Goal: Submit feedback/report problem: Submit feedback/report problem

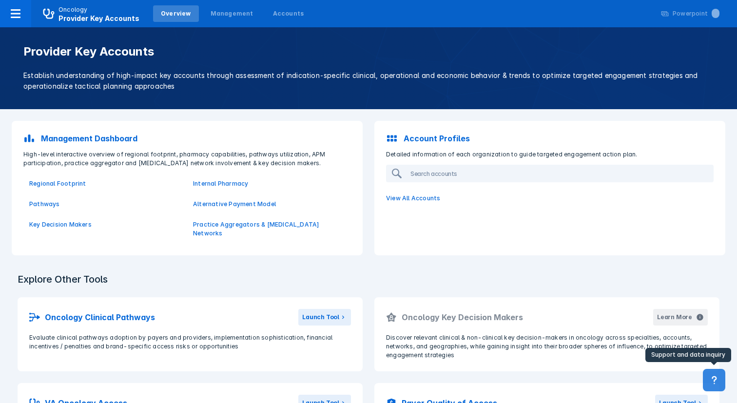
click at [714, 376] on icon at bounding box center [713, 380] width 5 height 8
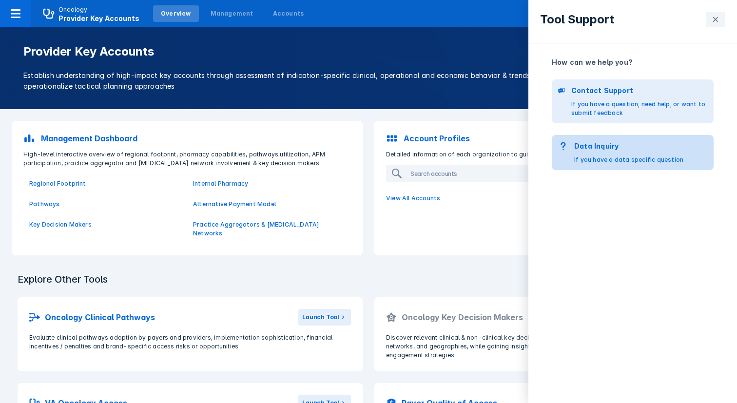
click at [600, 144] on p "Data Inquiry" at bounding box center [628, 146] width 109 height 11
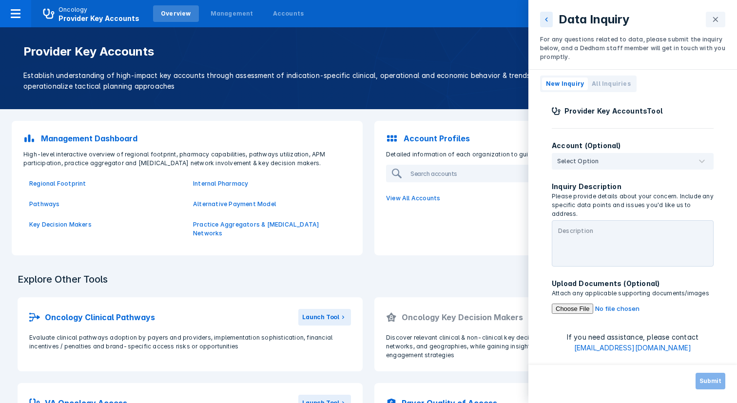
click at [220, 11] on div "Data Inquiry For any questions related to data, please submit the inquiry below…" at bounding box center [368, 201] width 737 height 403
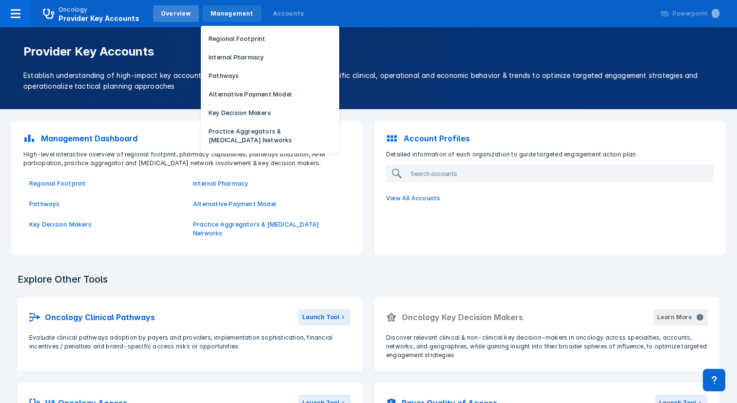
click at [220, 14] on div "Management" at bounding box center [232, 13] width 43 height 9
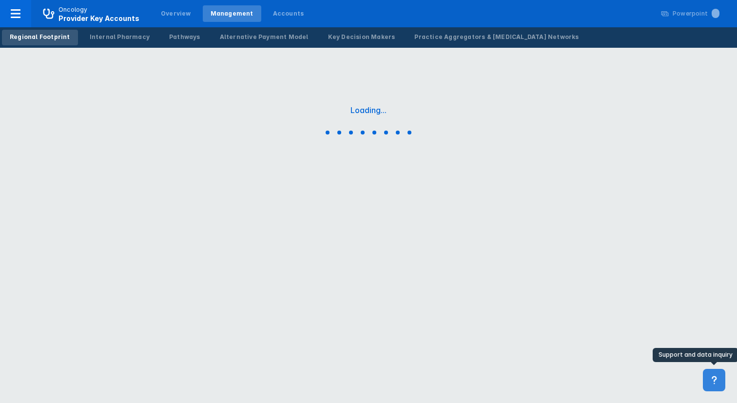
click at [721, 380] on button at bounding box center [714, 380] width 22 height 22
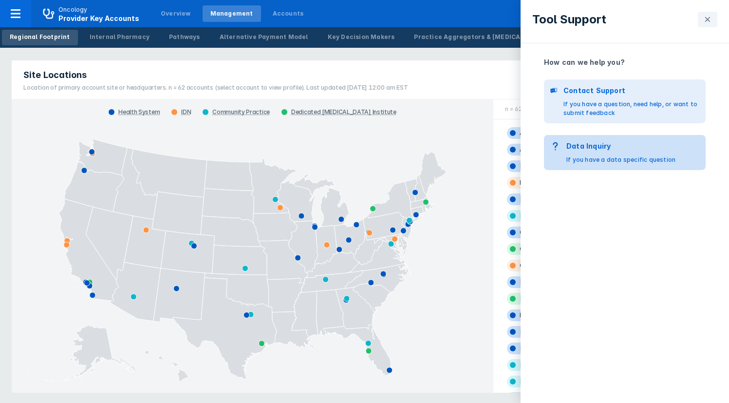
click at [634, 149] on p "Data Inquiry" at bounding box center [621, 146] width 109 height 11
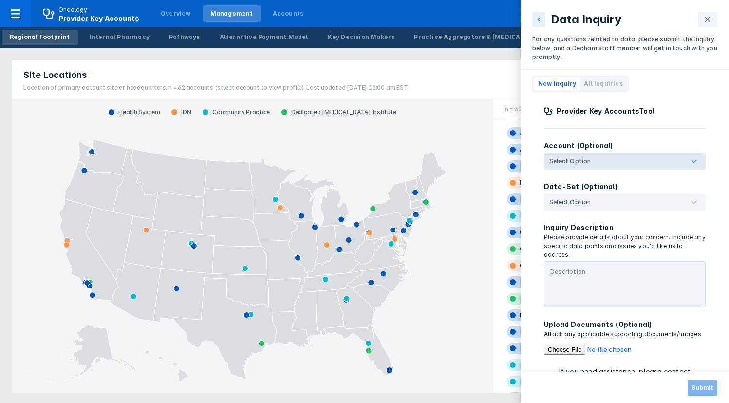
click at [621, 157] on div at bounding box center [641, 161] width 94 height 12
click at [595, 157] on input "Select Option" at bounding box center [595, 161] width 2 height 10
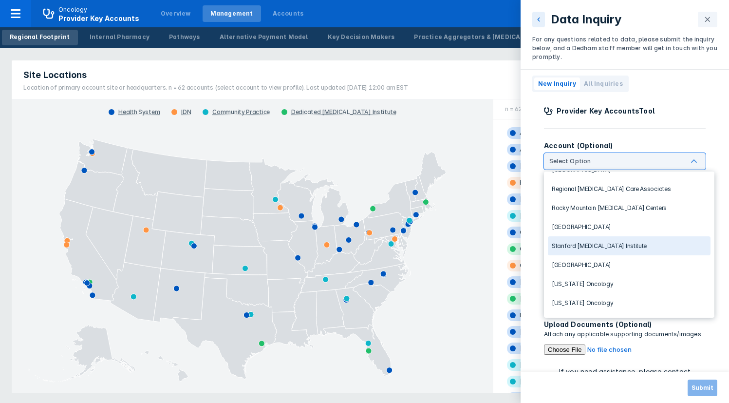
scroll to position [976, 0]
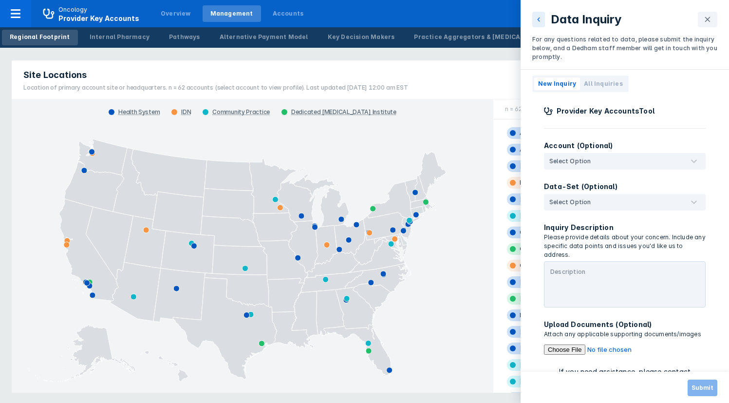
click at [627, 128] on div at bounding box center [625, 128] width 162 height 0
click at [606, 208] on div "Select Option" at bounding box center [625, 202] width 162 height 17
click at [595, 207] on input "Select Option" at bounding box center [595, 202] width 2 height 10
click at [650, 115] on p "Provider Key Accounts Tool" at bounding box center [606, 111] width 98 height 11
click at [582, 208] on div "Select Option" at bounding box center [625, 202] width 162 height 17
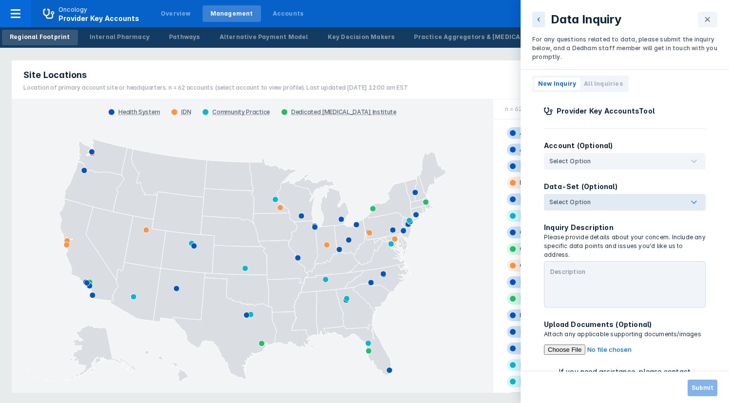
click at [594, 207] on input "Select Option" at bounding box center [595, 202] width 2 height 10
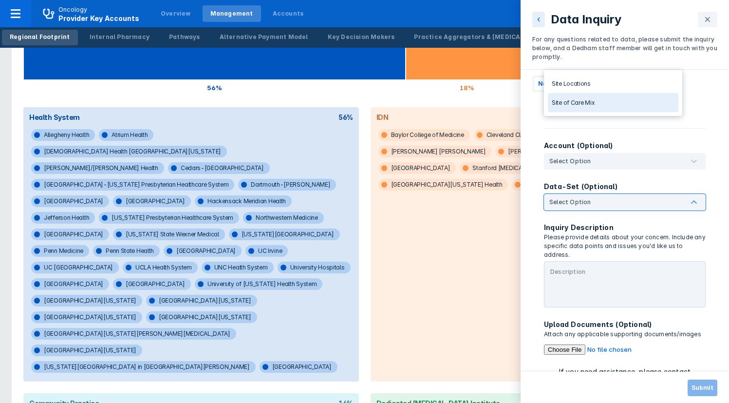
scroll to position [509, 0]
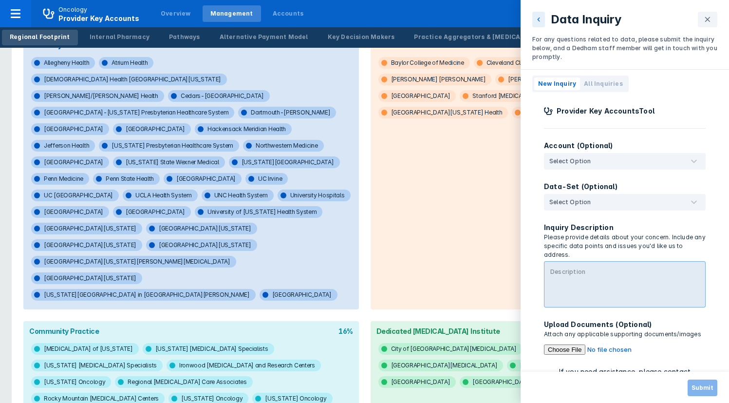
click at [573, 285] on textarea at bounding box center [625, 284] width 162 height 46
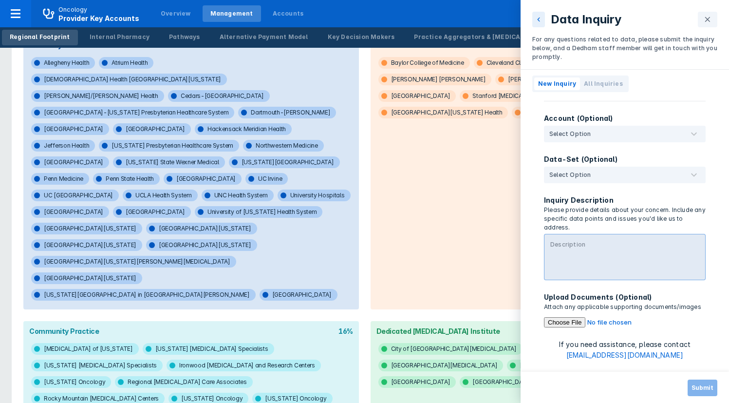
scroll to position [28, 0]
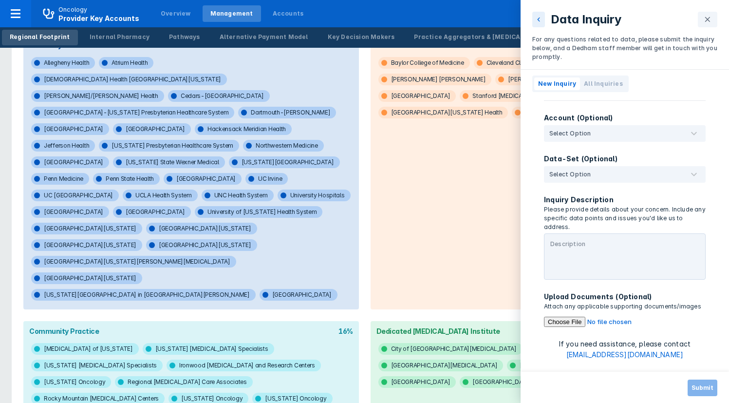
click at [603, 82] on span "All Inquiries" at bounding box center [603, 83] width 39 height 9
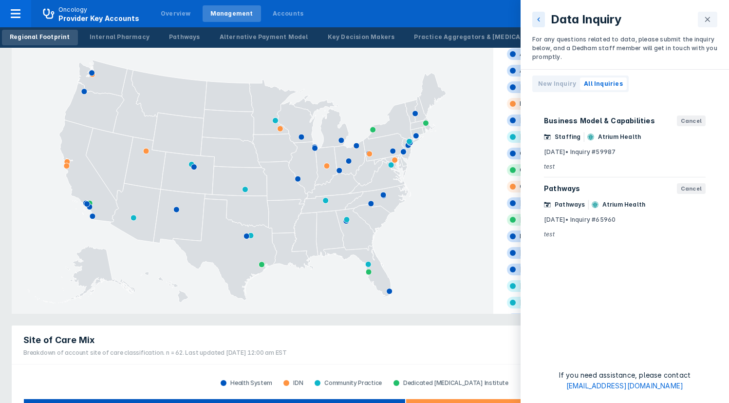
scroll to position [0, 0]
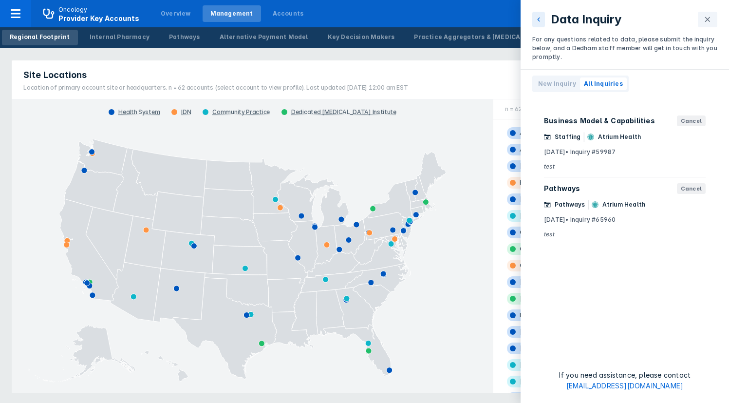
click at [269, 40] on div "Data Inquiry For any questions related to data, please submit the inquiry below…" at bounding box center [364, 201] width 729 height 403
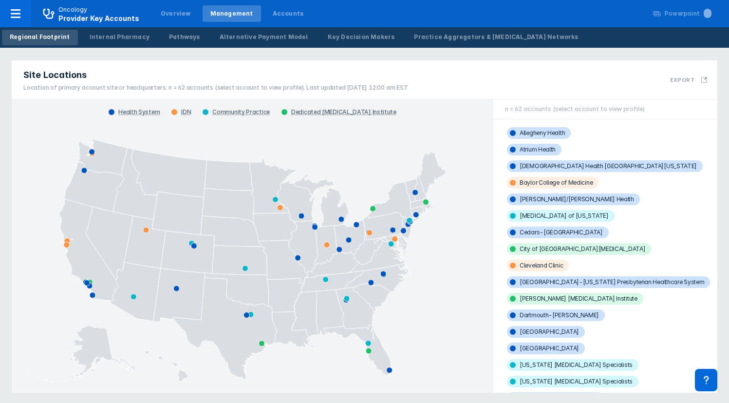
click at [269, 40] on div "Alternative Payment Model" at bounding box center [264, 37] width 89 height 9
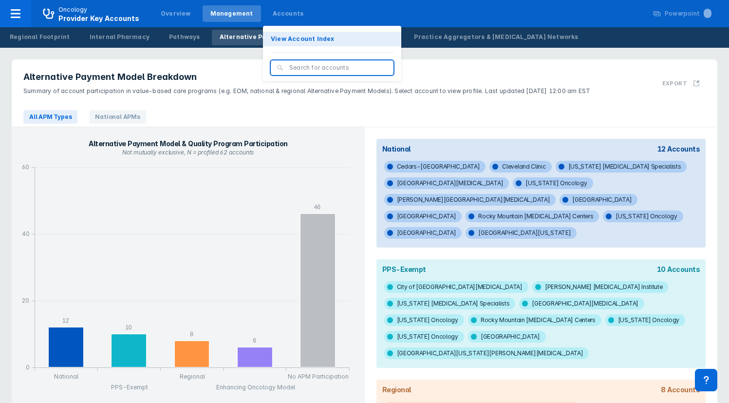
click at [306, 39] on p "View Account Index" at bounding box center [303, 39] width 64 height 9
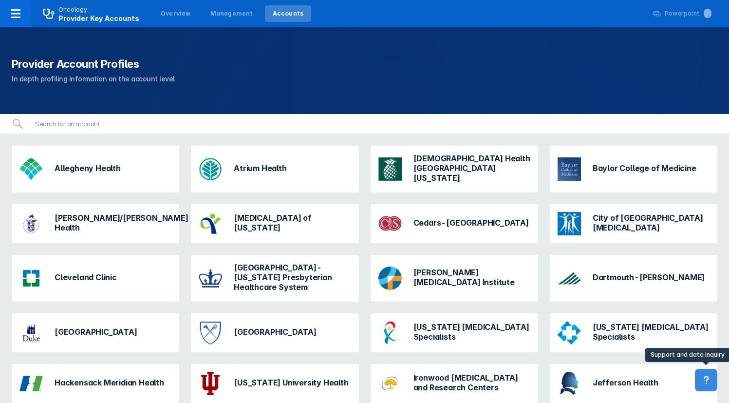
click at [704, 373] on button at bounding box center [706, 380] width 22 height 22
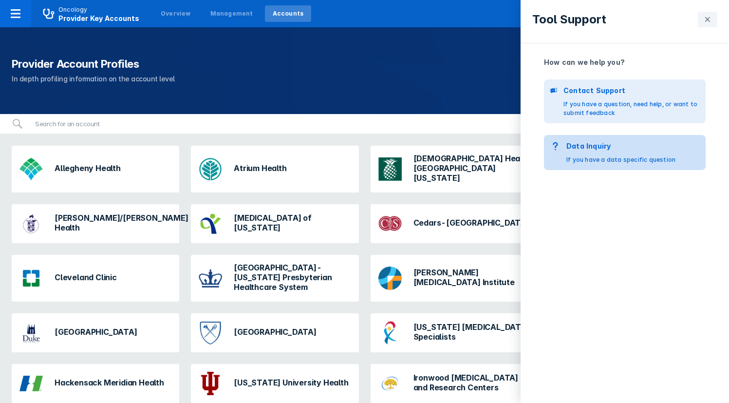
click at [600, 164] on button "Data Inquiry If you have a data specific question" at bounding box center [625, 152] width 162 height 35
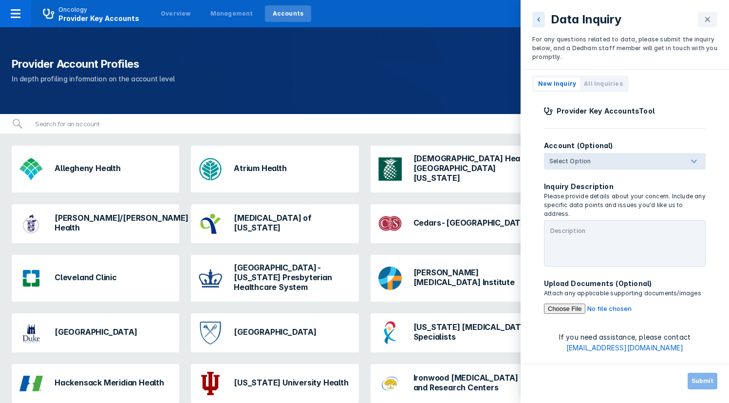
click at [605, 157] on div at bounding box center [641, 161] width 94 height 12
click at [595, 157] on input "Select Option" at bounding box center [595, 161] width 2 height 10
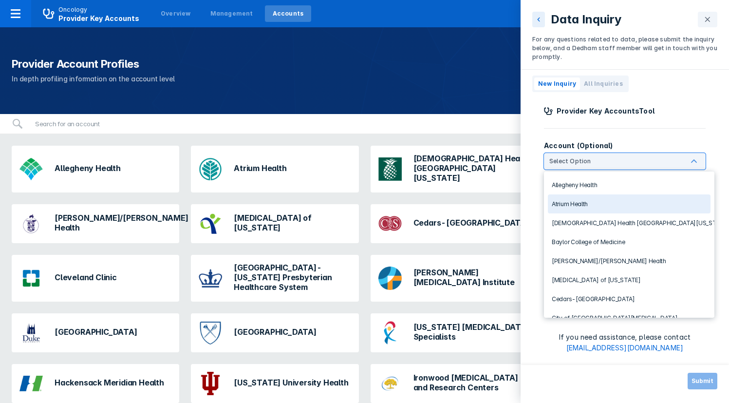
click at [593, 200] on div "Atrium Health" at bounding box center [629, 203] width 163 height 19
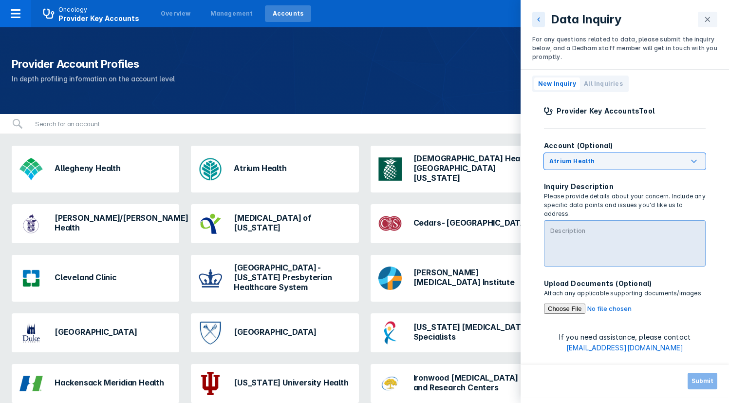
type textarea "from payer list page"
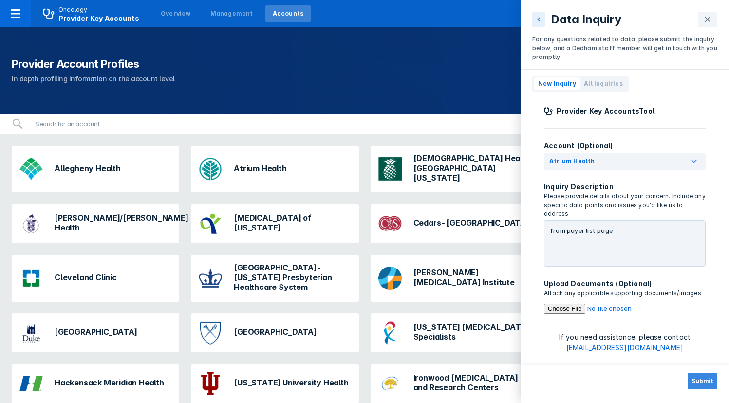
click at [711, 378] on button "Submit" at bounding box center [703, 381] width 30 height 17
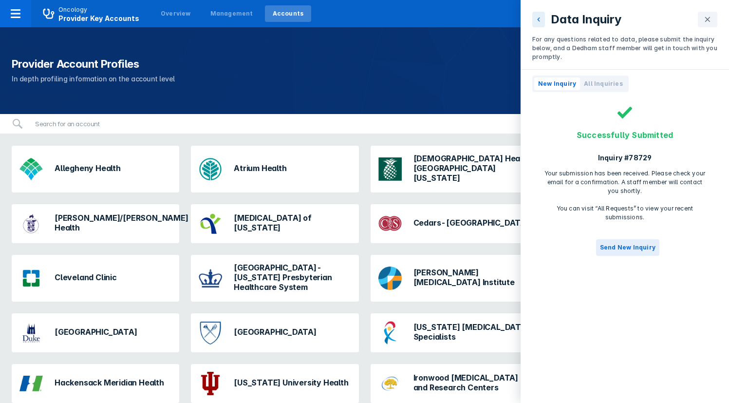
click at [608, 87] on span "All Inquiries" at bounding box center [603, 83] width 39 height 9
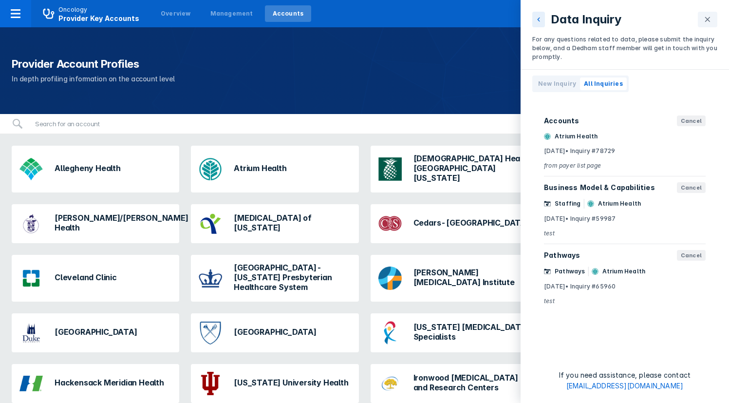
click at [273, 149] on div "Data Inquiry For any questions related to data, please submit the inquiry below…" at bounding box center [364, 201] width 729 height 403
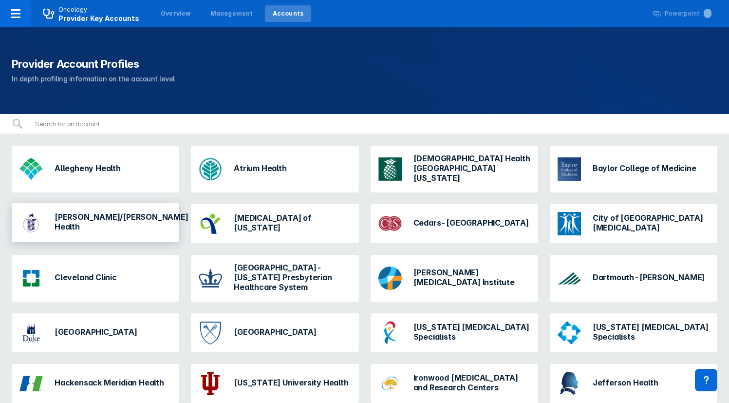
click at [118, 221] on h3 "[PERSON_NAME]/[PERSON_NAME] Health" at bounding box center [122, 221] width 134 height 19
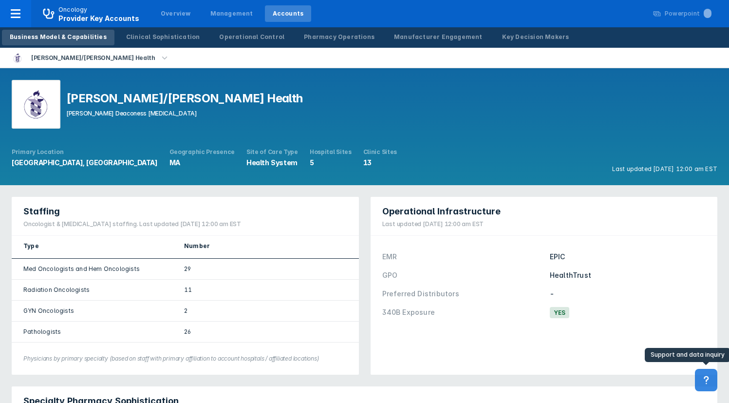
click at [707, 381] on icon at bounding box center [706, 380] width 5 height 8
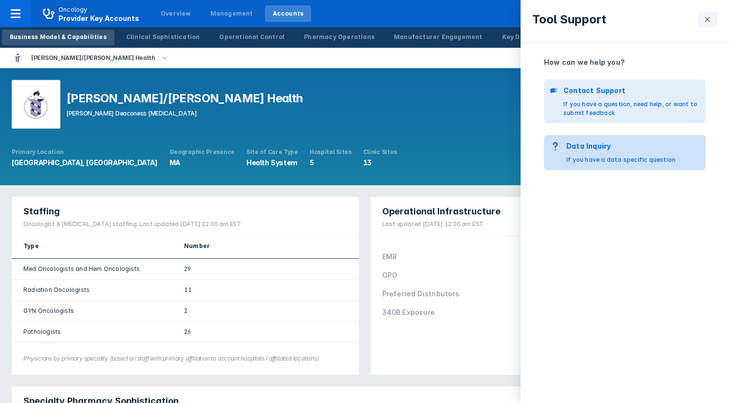
click at [594, 157] on p "If you have a data specific question" at bounding box center [621, 159] width 109 height 9
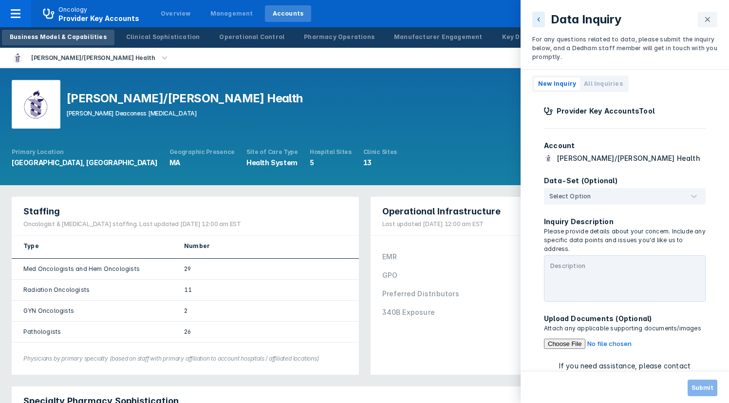
click at [279, 43] on div "Data Inquiry For any questions related to data, please submit the inquiry below…" at bounding box center [364, 201] width 729 height 403
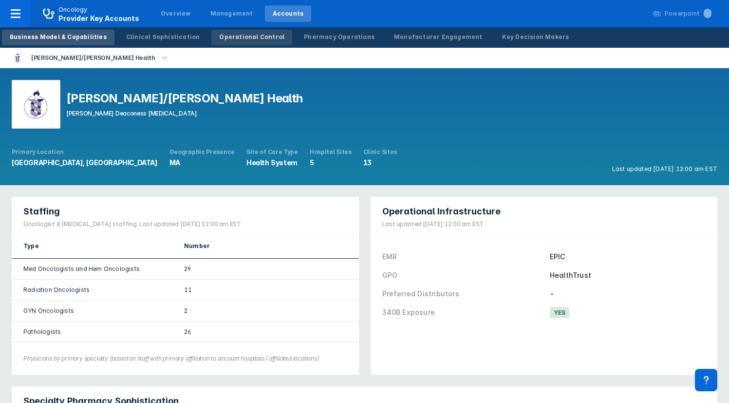
click at [264, 35] on div "Operational Control" at bounding box center [251, 37] width 65 height 9
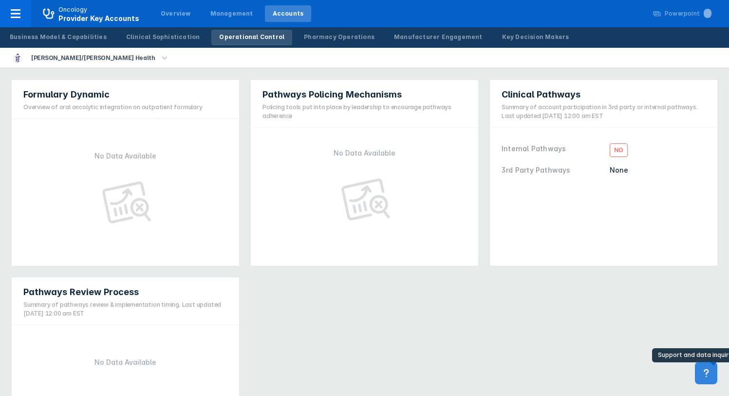
click at [712, 382] on button at bounding box center [706, 373] width 22 height 22
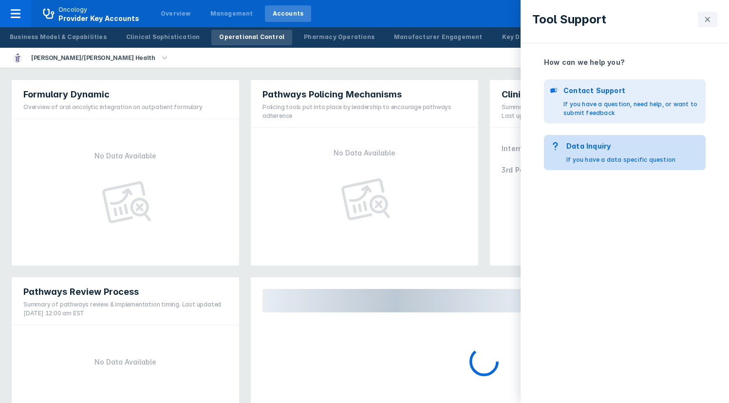
click at [655, 157] on p "If you have a data specific question" at bounding box center [621, 159] width 109 height 9
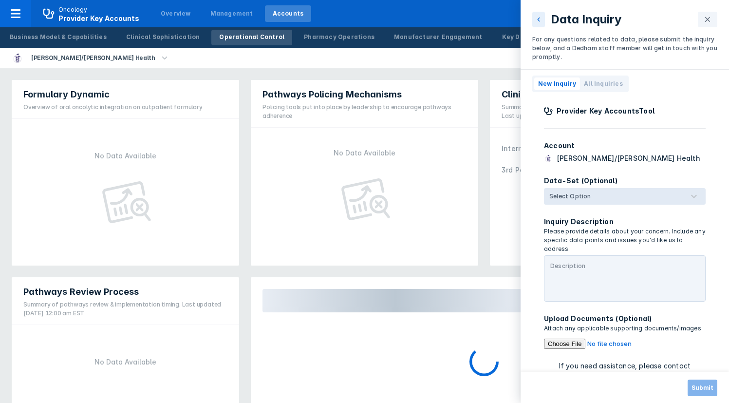
click at [607, 195] on div at bounding box center [641, 197] width 94 height 12
click at [595, 195] on input "Select Option" at bounding box center [595, 197] width 2 height 10
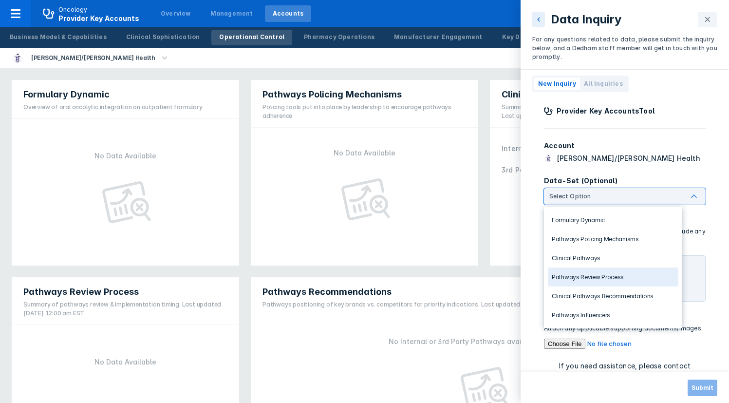
click at [598, 277] on div "Pathways Review Process" at bounding box center [613, 277] width 131 height 19
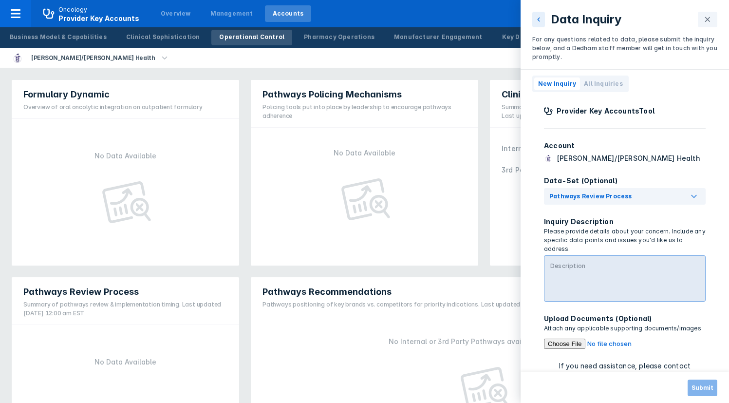
click at [597, 301] on textarea at bounding box center [625, 278] width 162 height 46
type textarea "operational control looks good"
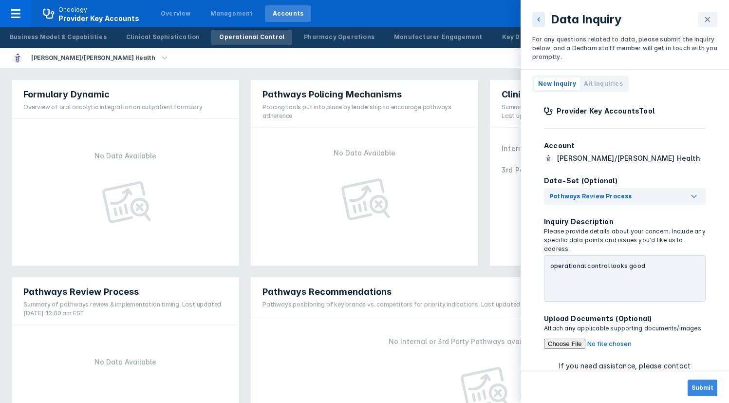
click at [704, 385] on button "Submit" at bounding box center [703, 388] width 30 height 17
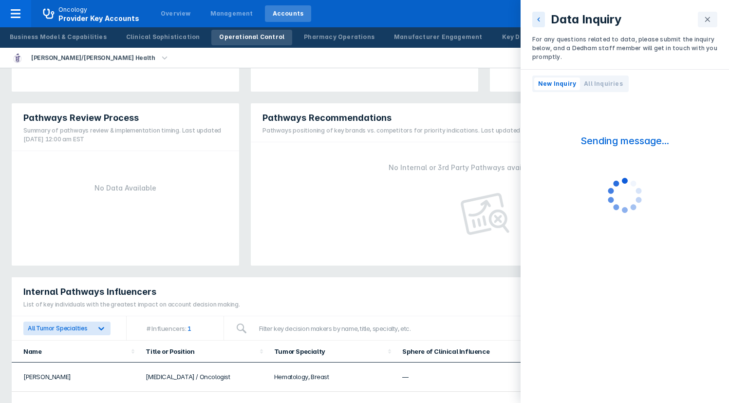
scroll to position [268, 0]
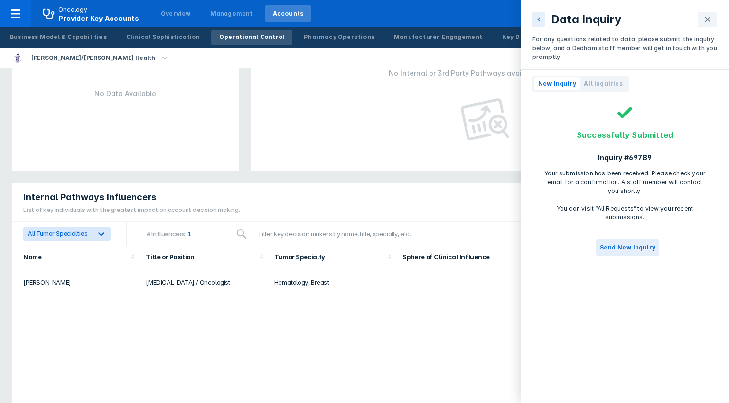
click at [713, 19] on button at bounding box center [707, 20] width 19 height 16
